Goal: Unclear

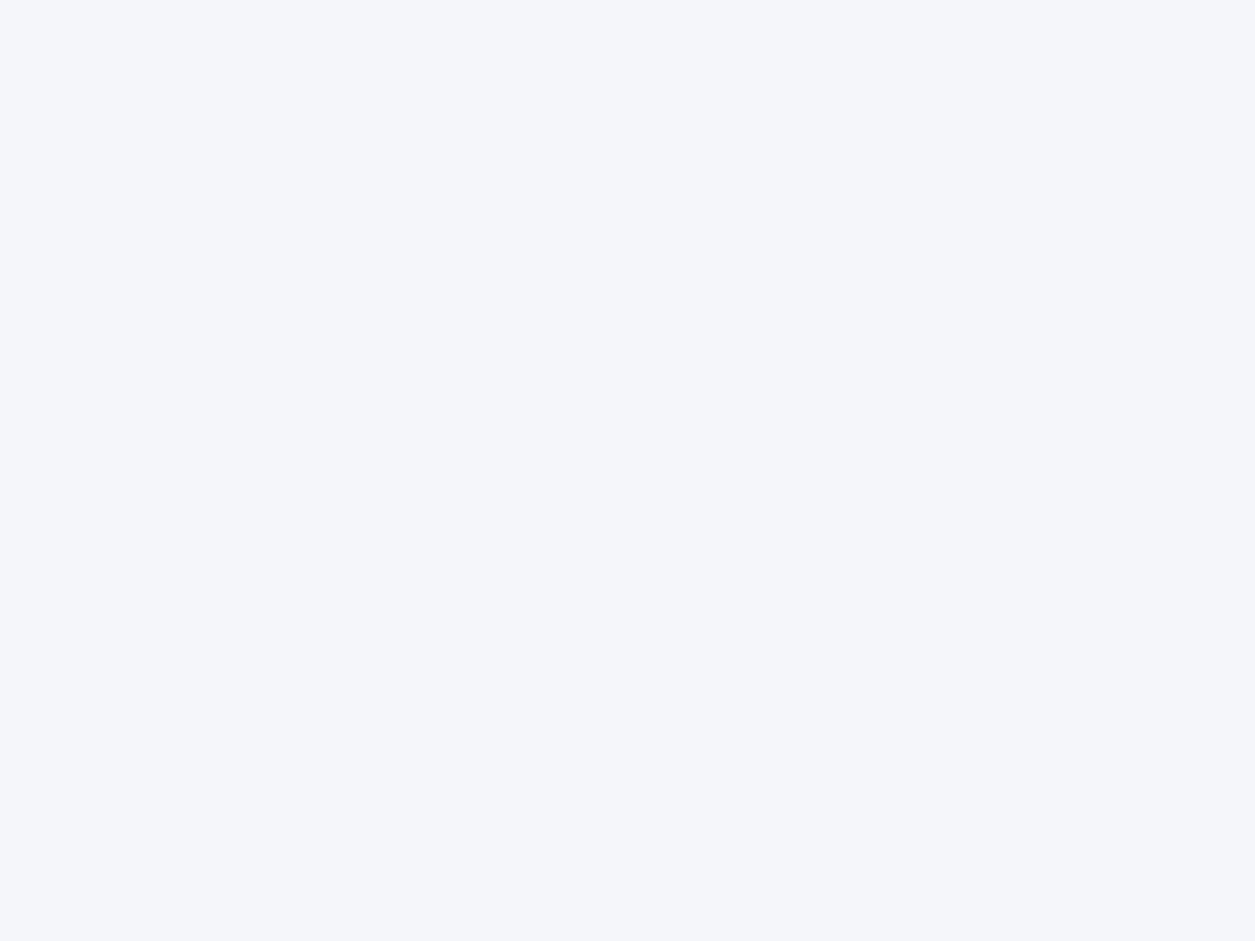
click at [627, 470] on div at bounding box center [627, 470] width 1255 height 941
